Goal: Information Seeking & Learning: Learn about a topic

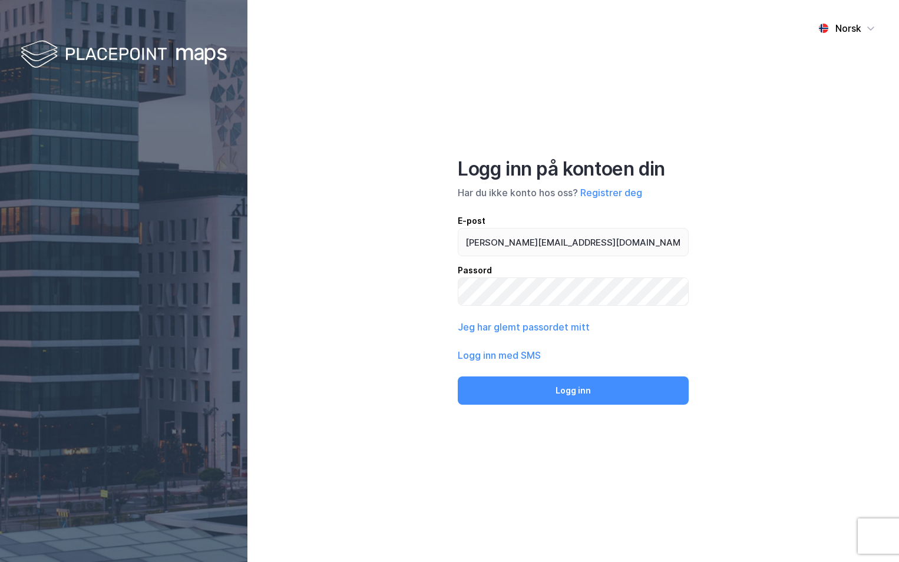
type input "[PERSON_NAME][EMAIL_ADDRESS][DOMAIN_NAME]"
click at [458, 376] on button "Logg inn" at bounding box center [573, 390] width 231 height 28
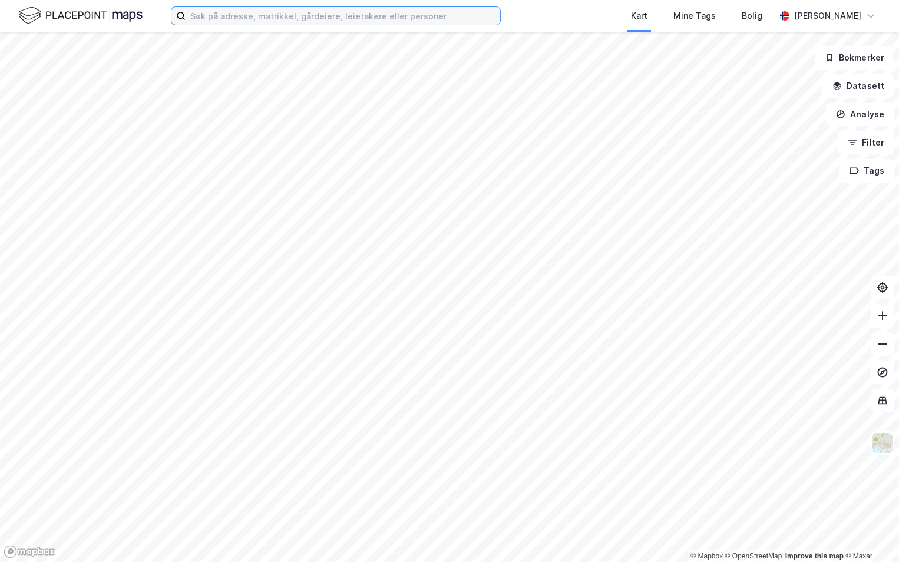
click at [272, 11] on input at bounding box center [343, 16] width 315 height 18
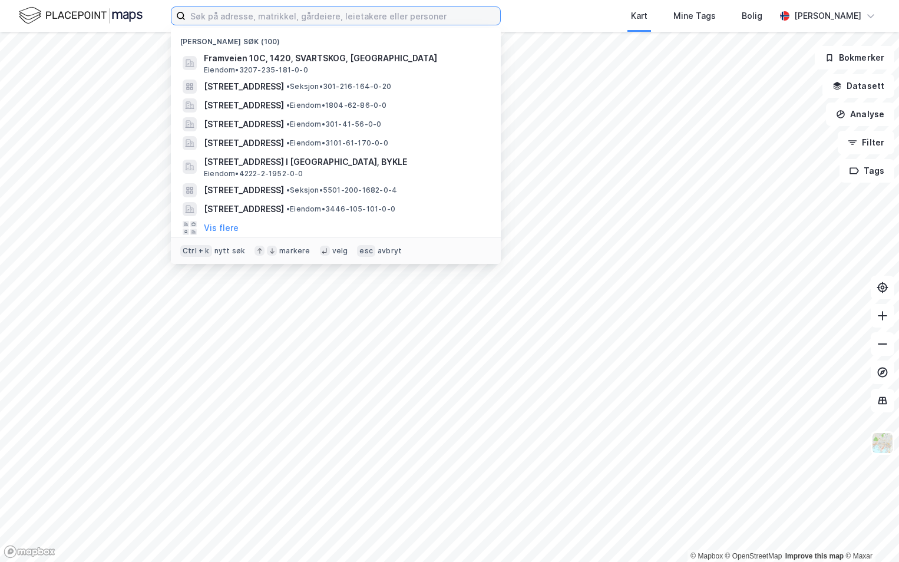
paste input "3118-157/488/0/0"
type input "3118-157/488/0/0"
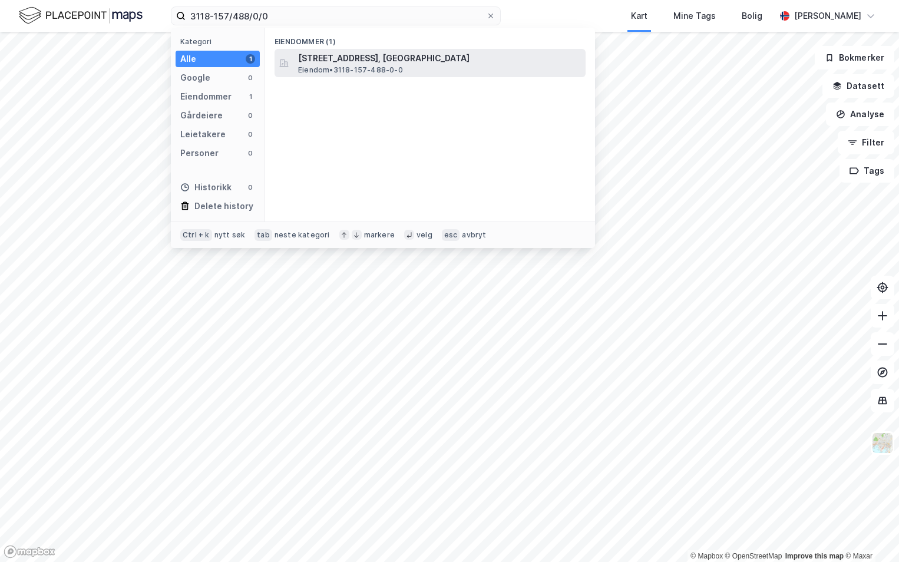
click at [314, 61] on span "[STREET_ADDRESS], [GEOGRAPHIC_DATA]" at bounding box center [439, 58] width 283 height 14
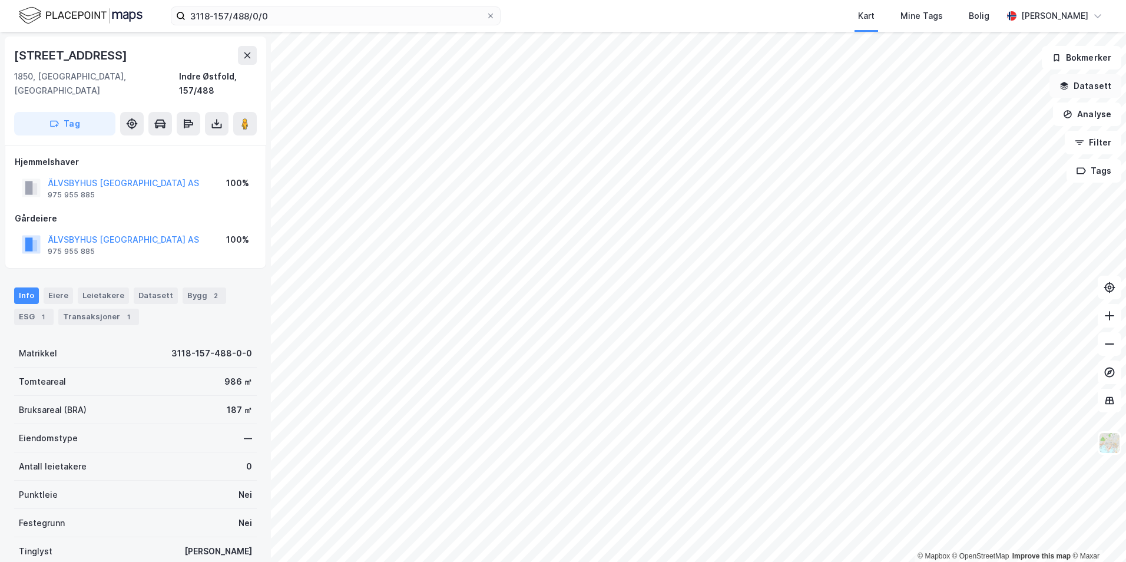
click at [898, 83] on button "Datasett" at bounding box center [1086, 86] width 72 height 24
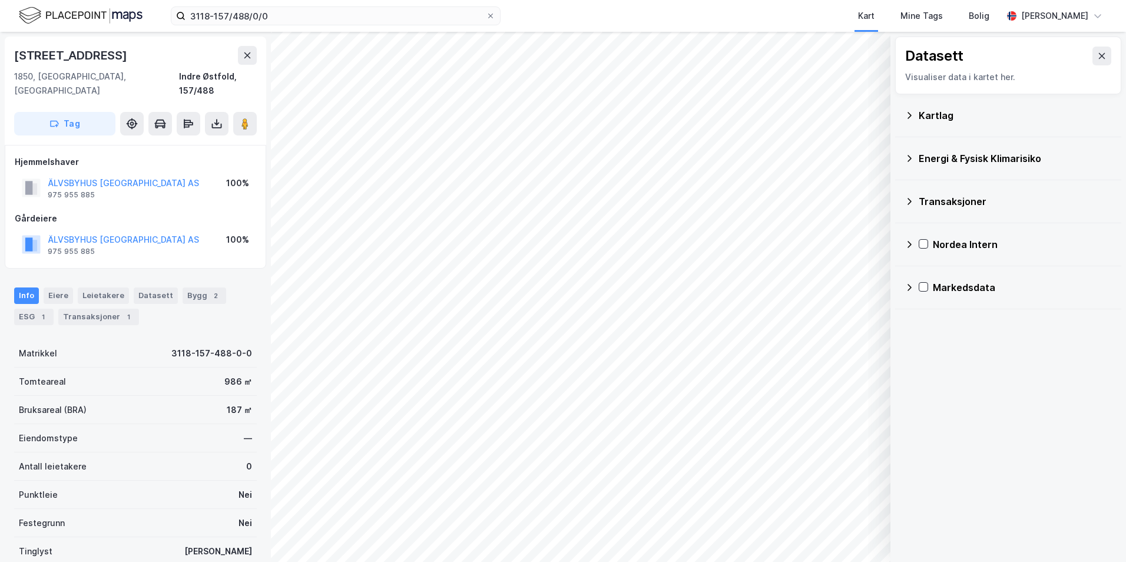
click at [898, 120] on div "Kartlag" at bounding box center [1015, 115] width 193 height 14
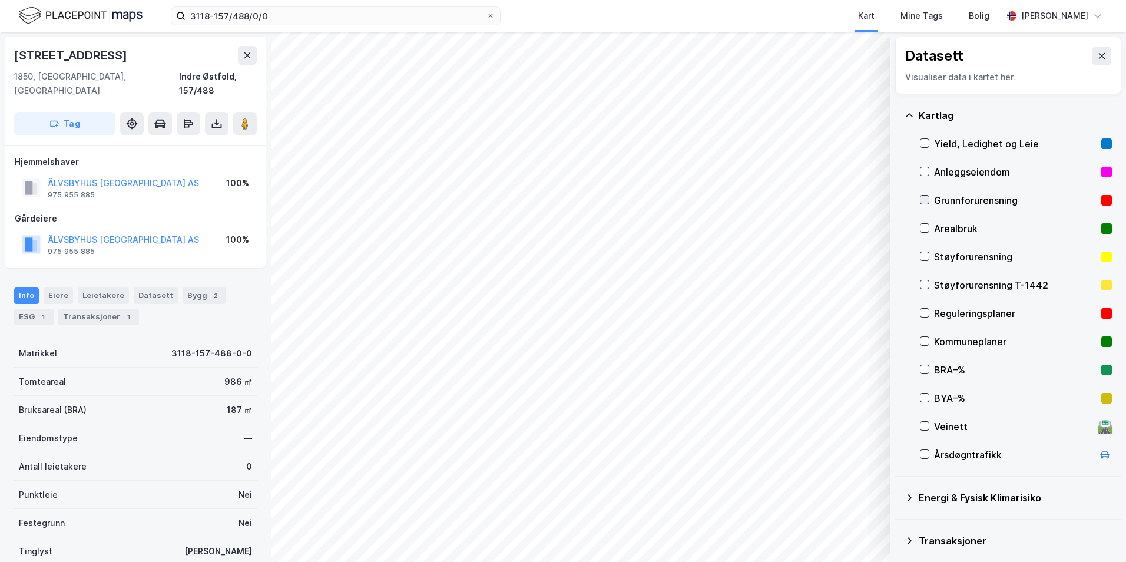
click at [898, 197] on icon at bounding box center [925, 200] width 8 height 8
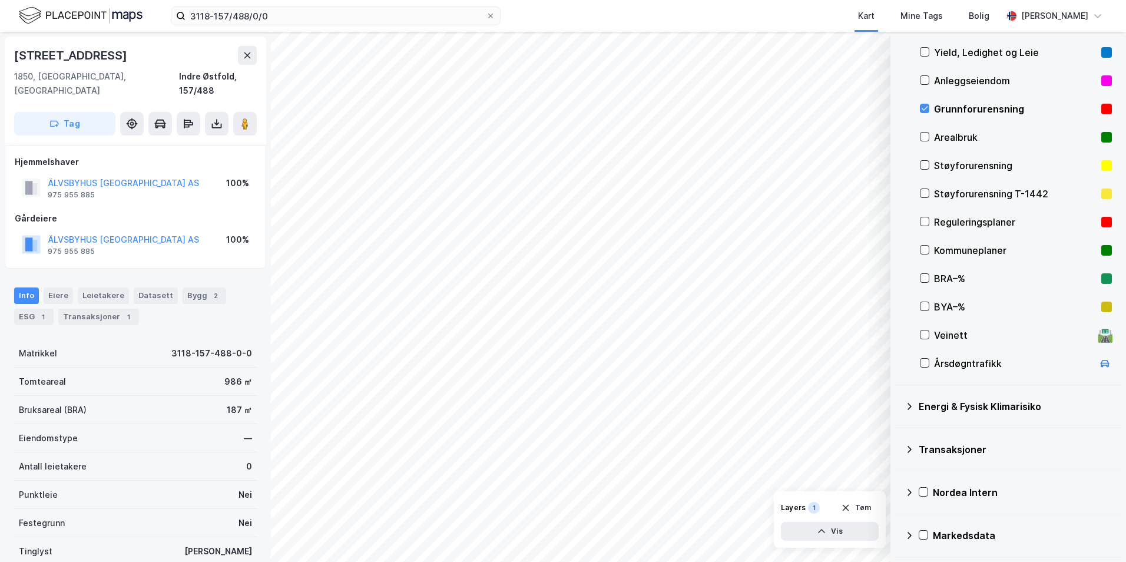
click at [898, 403] on div "Energi & Fysisk Klimarisiko" at bounding box center [1008, 406] width 207 height 28
click at [898, 430] on icon at bounding box center [939, 434] width 8 height 8
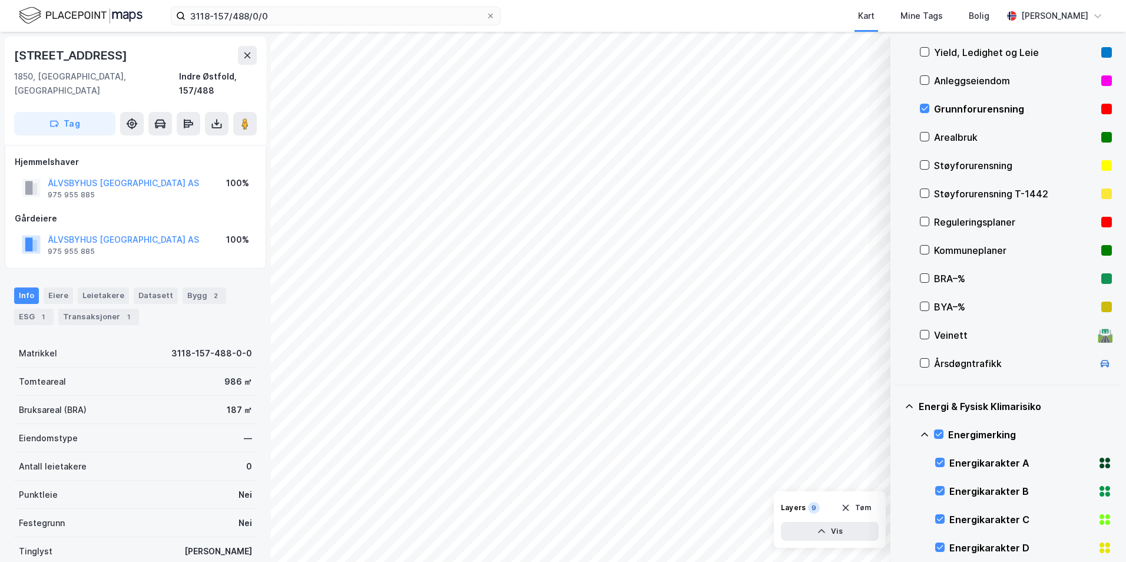
drag, startPoint x: 921, startPoint y: 434, endPoint x: 941, endPoint y: 443, distance: 21.4
click at [898, 434] on icon at bounding box center [924, 434] width 9 height 9
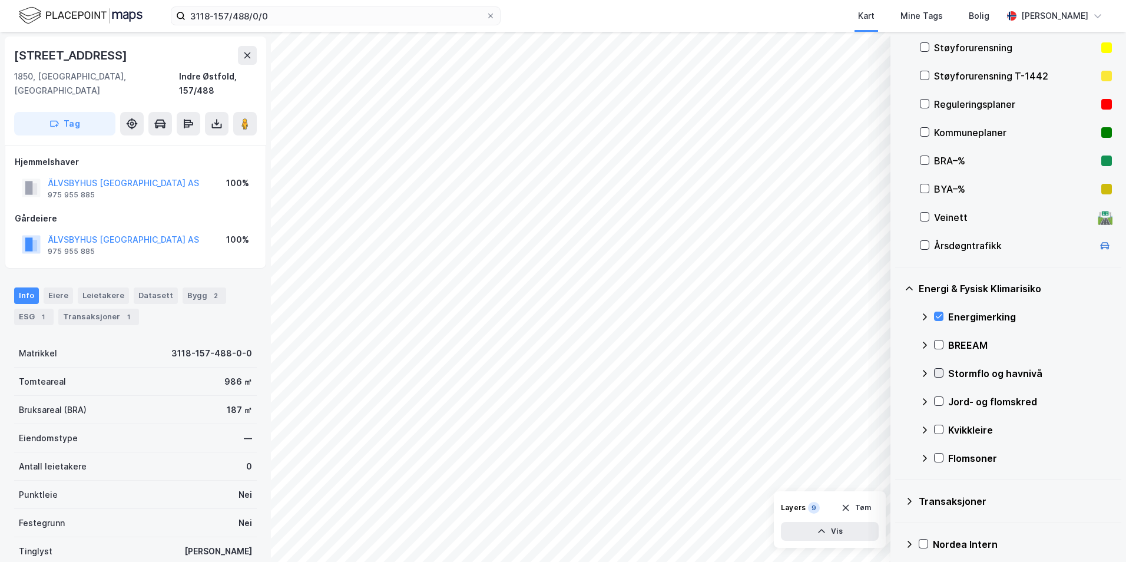
click at [898, 370] on icon at bounding box center [939, 373] width 8 height 8
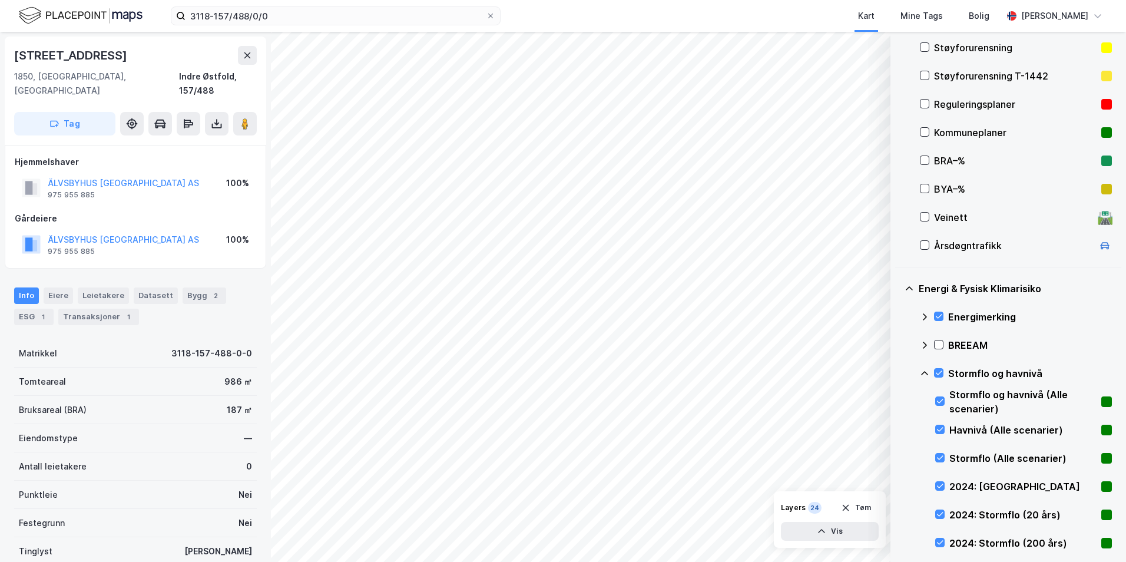
click at [898, 372] on icon at bounding box center [924, 373] width 9 height 9
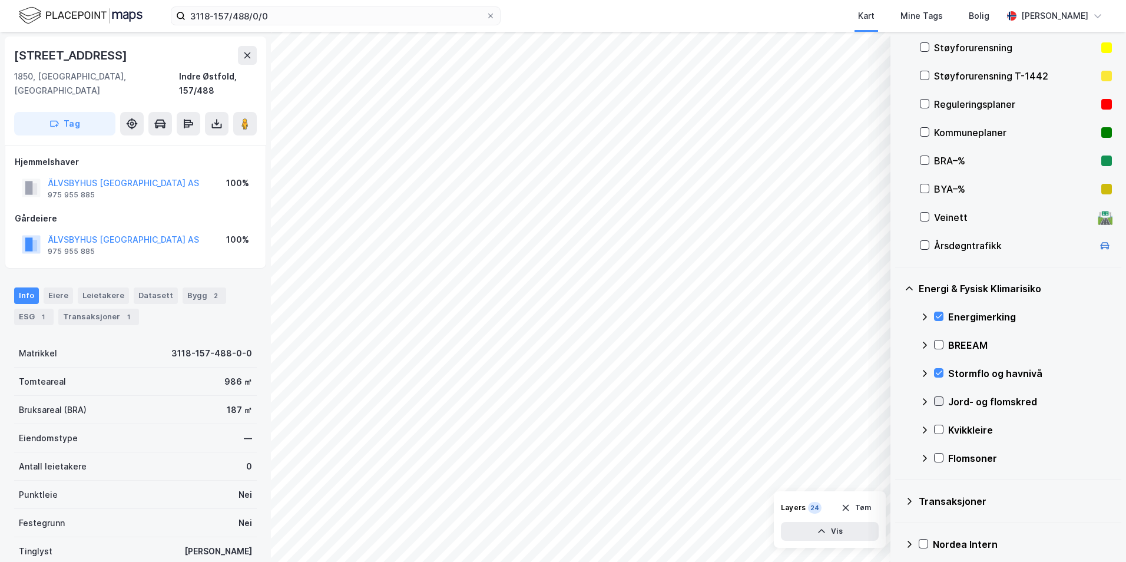
click at [898, 404] on icon at bounding box center [939, 401] width 8 height 8
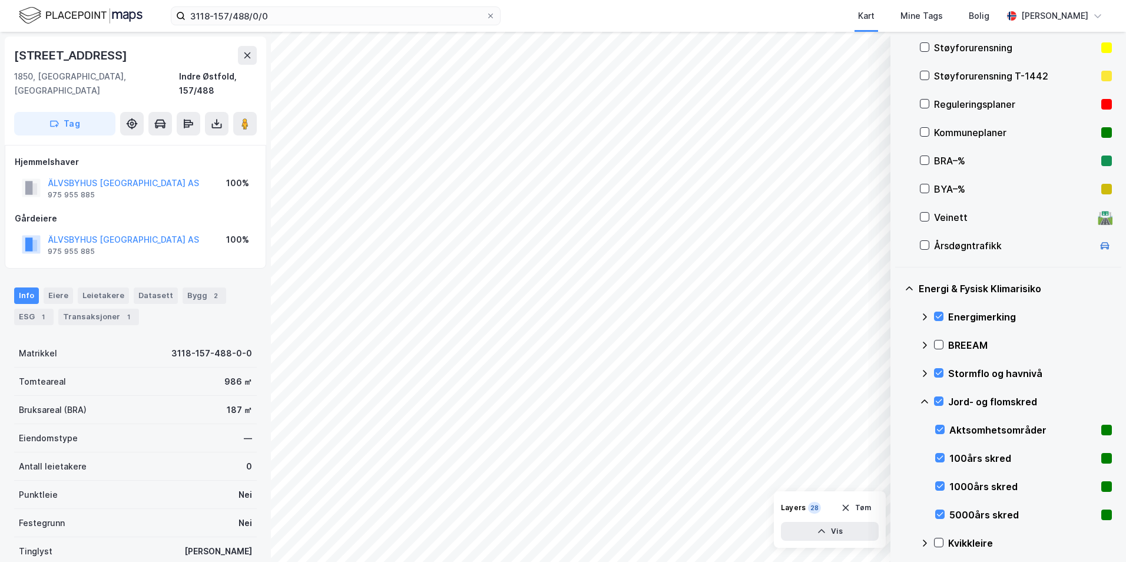
click at [898, 402] on icon at bounding box center [924, 401] width 7 height 4
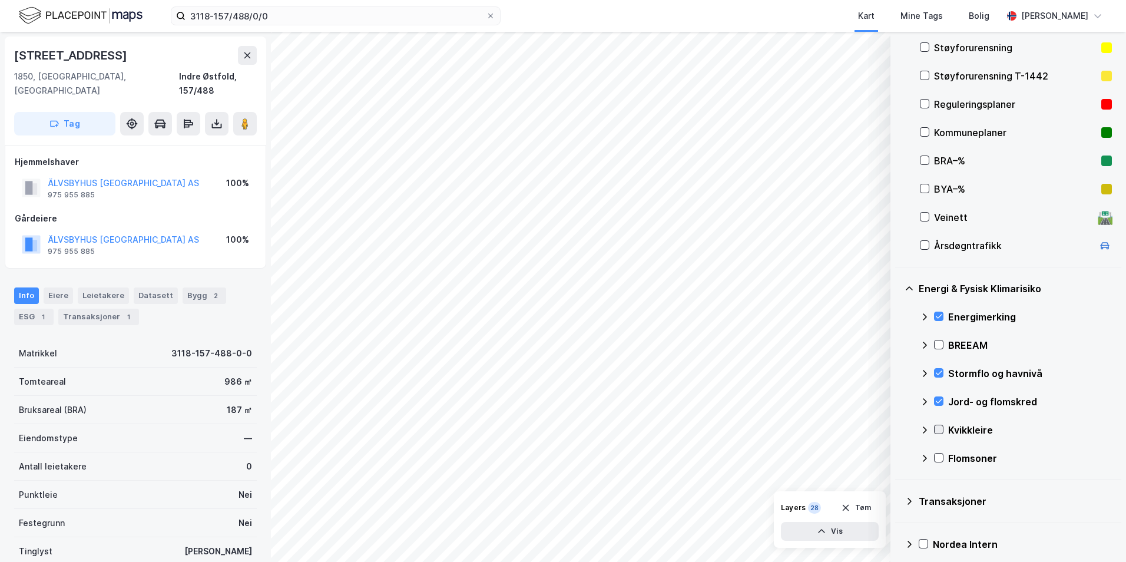
click at [898, 429] on icon at bounding box center [939, 429] width 8 height 8
click at [898, 431] on icon at bounding box center [924, 429] width 9 height 9
click at [898, 457] on icon at bounding box center [939, 458] width 8 height 8
click at [898, 459] on icon at bounding box center [924, 458] width 9 height 9
